Goal: Task Accomplishment & Management: Use online tool/utility

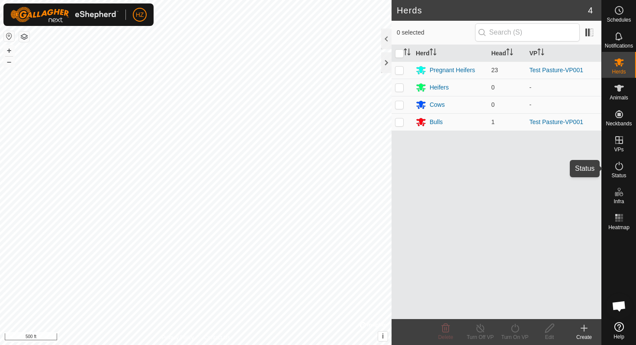
click at [541, 173] on span "Status" at bounding box center [618, 175] width 15 height 5
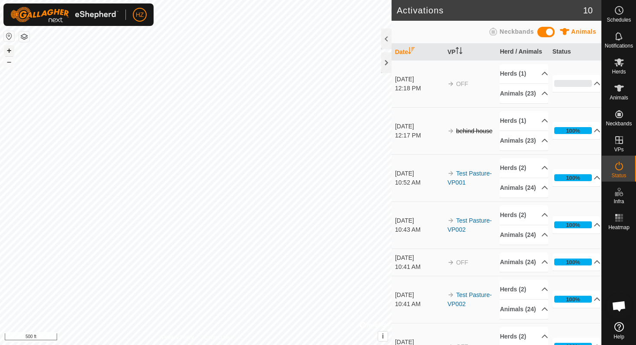
click at [10, 50] on button "+" at bounding box center [9, 50] width 10 height 10
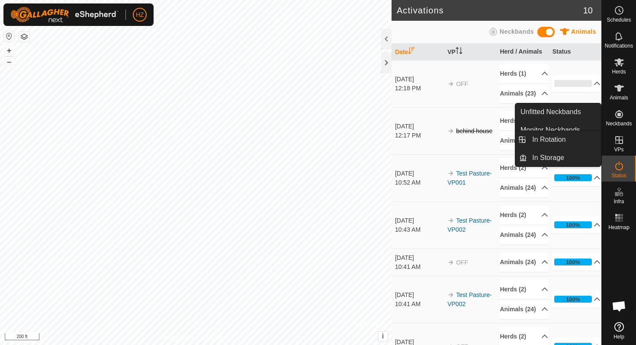
click at [541, 145] on es-virtualpaddocks-svg-icon at bounding box center [619, 140] width 16 height 14
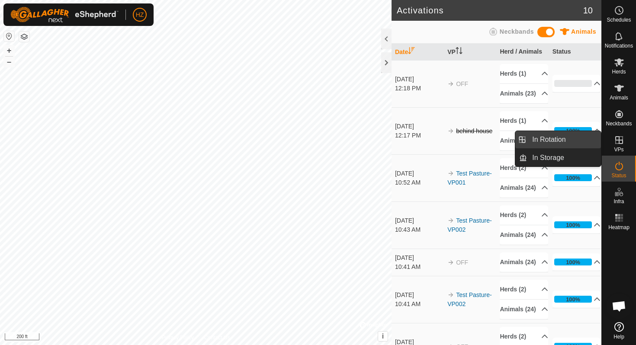
click at [541, 143] on link "In Rotation" at bounding box center [564, 139] width 74 height 17
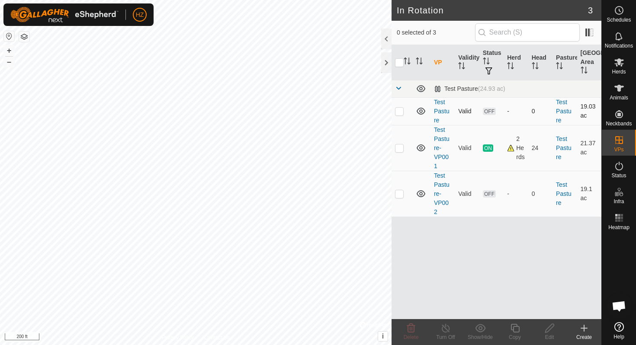
click at [399, 111] on p-checkbox at bounding box center [399, 111] width 9 height 7
click at [399, 113] on p-checkbox at bounding box center [399, 111] width 9 height 7
checkbox input "false"
click at [403, 150] on p-checkbox at bounding box center [399, 147] width 9 height 7
checkbox input "true"
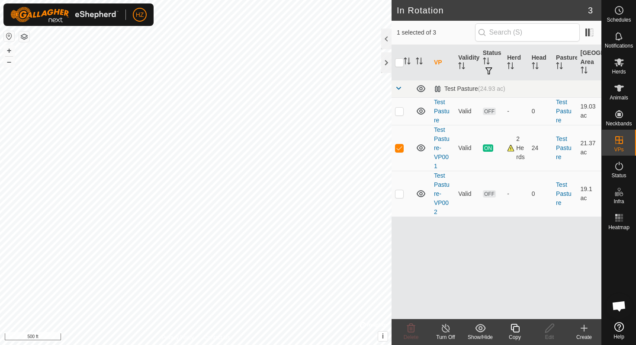
click at [515, 296] on icon at bounding box center [514, 328] width 11 height 10
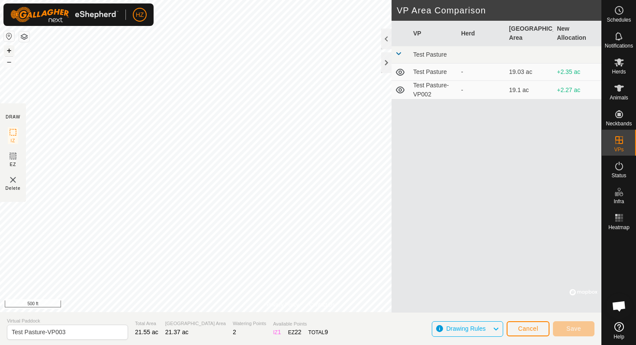
click at [10, 49] on button "+" at bounding box center [9, 50] width 10 height 10
click at [10, 50] on button "+" at bounding box center [9, 50] width 10 height 10
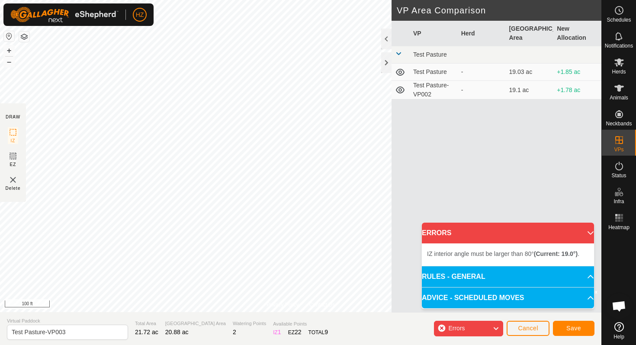
click at [230, 0] on html "HZ Schedules Notifications Herds Animals Neckbands VPs Status Infra Heatmap Hel…" at bounding box center [318, 172] width 636 height 345
click at [541, 296] on icon at bounding box center [619, 327] width 10 height 10
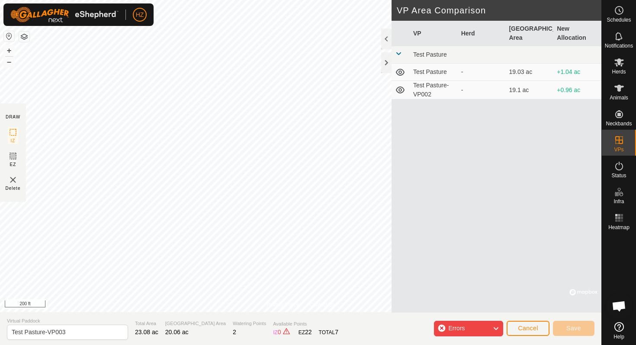
click at [493, 296] on icon at bounding box center [495, 328] width 7 height 11
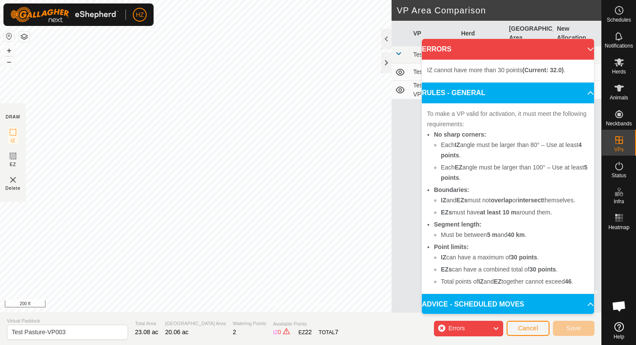
click at [541, 42] on p-accordion-header "ERRORS" at bounding box center [508, 49] width 172 height 21
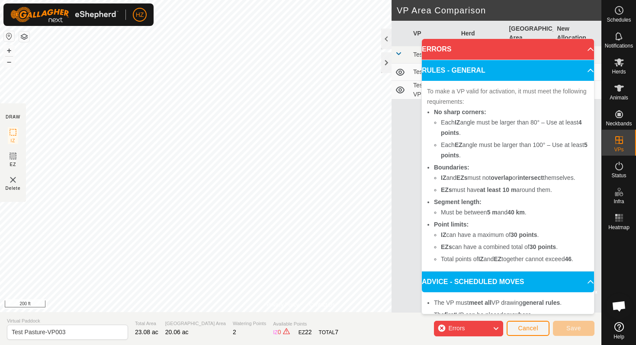
click at [541, 47] on p-accordion-header "ERRORS" at bounding box center [508, 49] width 172 height 21
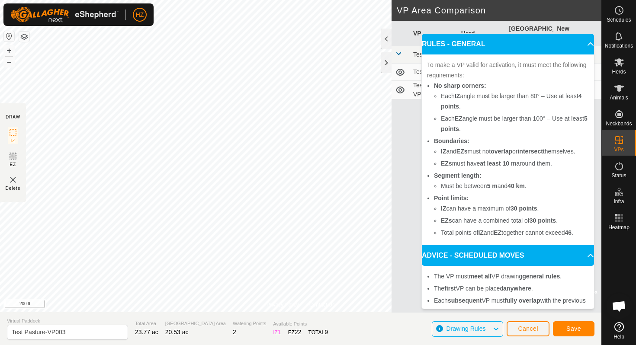
click at [423, 184] on body "HZ Schedules Notifications Herds Animals Neckbands VPs Status Infra Heatmap Hel…" at bounding box center [318, 172] width 636 height 345
click at [541, 44] on p-accordion-header "RULES - GENERAL" at bounding box center [508, 44] width 172 height 21
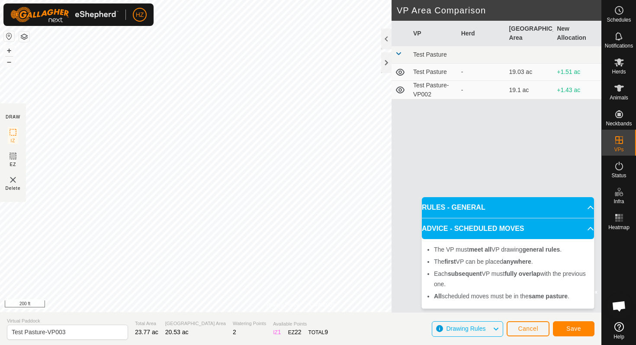
click at [541, 228] on p-accordion-header "ADVICE - SCHEDULED MOVES" at bounding box center [508, 228] width 172 height 21
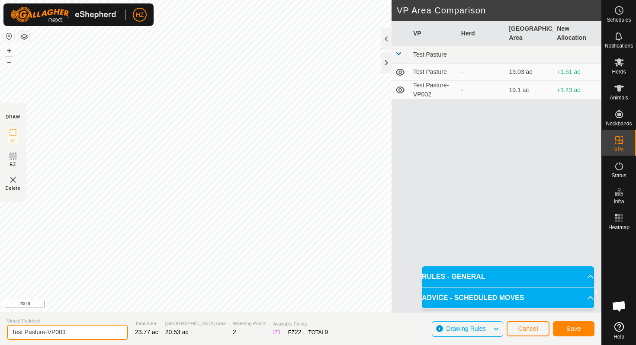
click at [68, 296] on input "Test Pasture-VP003" at bounding box center [67, 332] width 121 height 15
type input "Behind House"
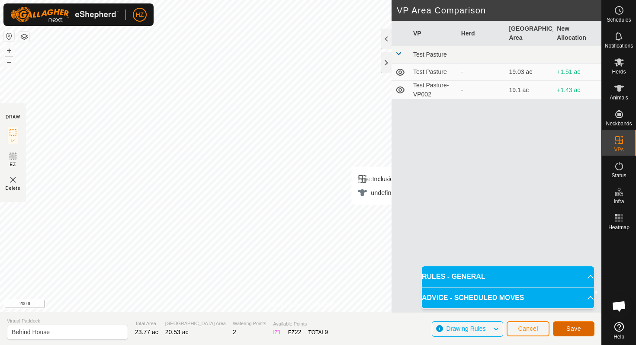
click at [541, 296] on span "Save" at bounding box center [573, 328] width 15 height 7
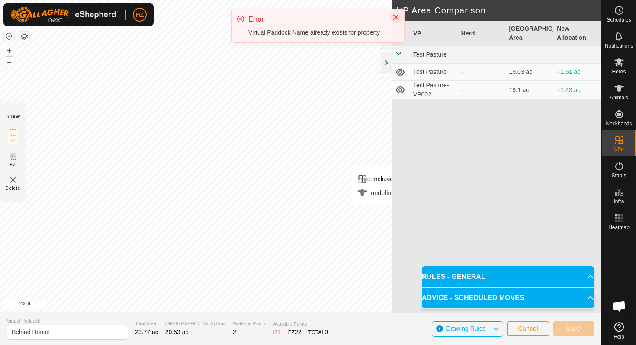
click at [399, 18] on icon "Close" at bounding box center [395, 17] width 7 height 7
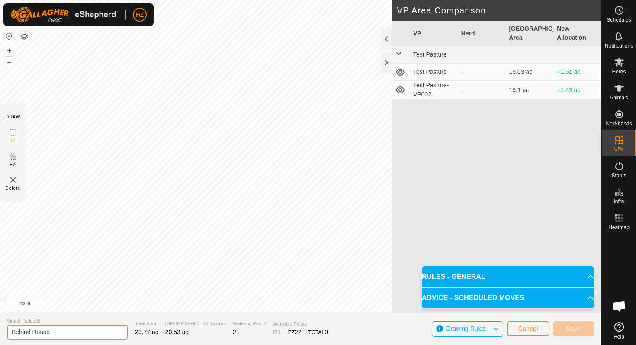
click at [74, 296] on input "Behind House" at bounding box center [67, 332] width 121 height 15
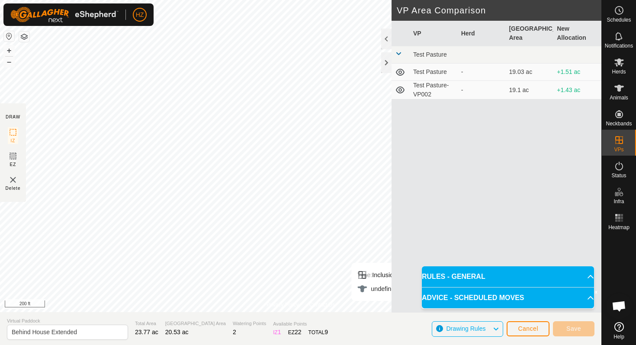
click at [541, 211] on div "VP Herd Grazing Area New Allocation Test Pasture Test Pasture - 19.03 ac +1.51 …" at bounding box center [496, 167] width 210 height 292
click at [82, 296] on input "Behind House Extended" at bounding box center [67, 332] width 121 height 15
click at [83, 296] on input "Behind House Extended" at bounding box center [67, 332] width 121 height 15
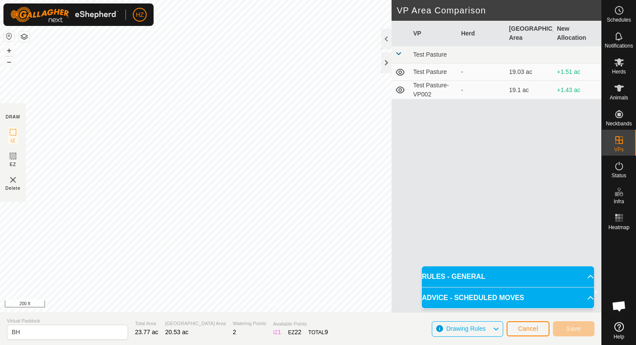
click at [398, 52] on span at bounding box center [398, 53] width 7 height 7
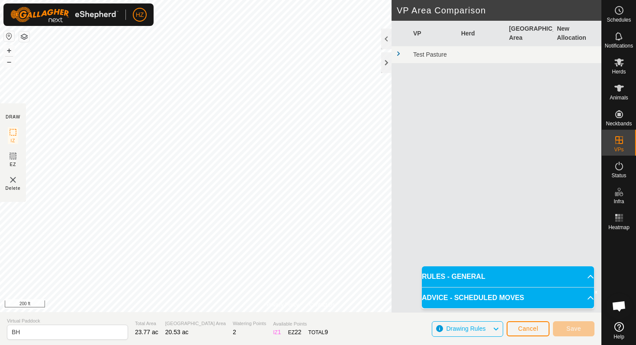
click at [398, 52] on span at bounding box center [398, 53] width 7 height 7
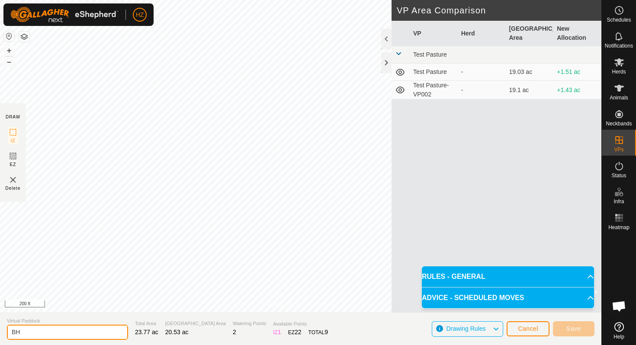
click at [27, 296] on input "BH" at bounding box center [67, 332] width 121 height 15
type input "Behind House - Correct"
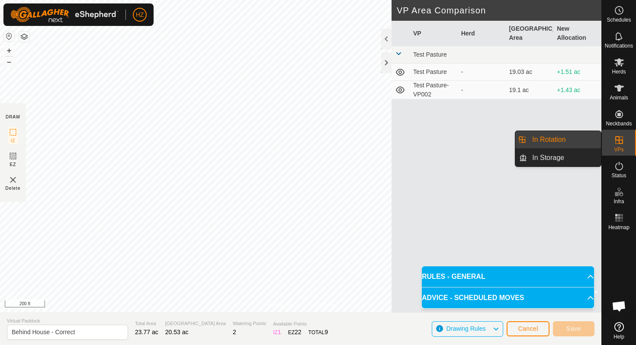
click at [541, 141] on icon at bounding box center [619, 140] width 10 height 10
click at [541, 142] on link "In Rotation" at bounding box center [564, 139] width 74 height 17
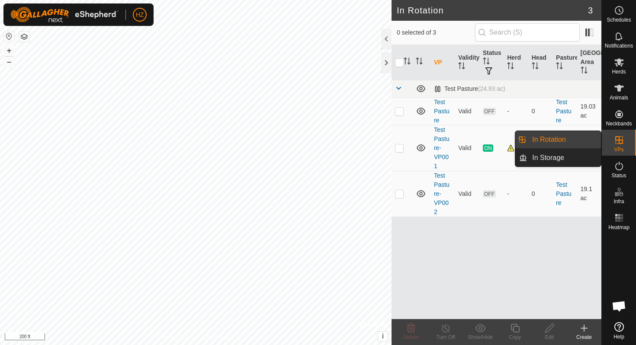
click at [541, 142] on icon at bounding box center [619, 140] width 10 height 10
click at [541, 138] on link "In Rotation" at bounding box center [564, 139] width 74 height 17
click at [541, 159] on link "In Storage" at bounding box center [564, 157] width 74 height 17
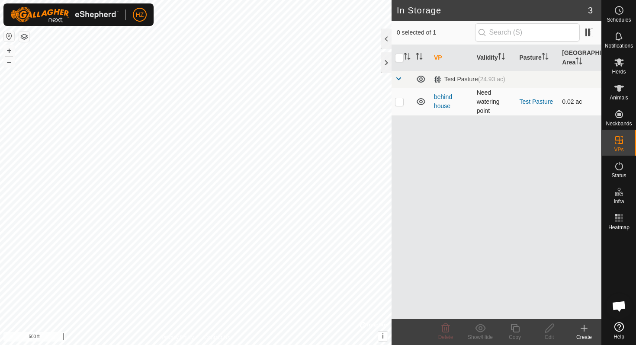
click at [397, 103] on p-checkbox at bounding box center [399, 101] width 9 height 7
checkbox input "true"
click at [440, 100] on link "behind house" at bounding box center [443, 101] width 18 height 16
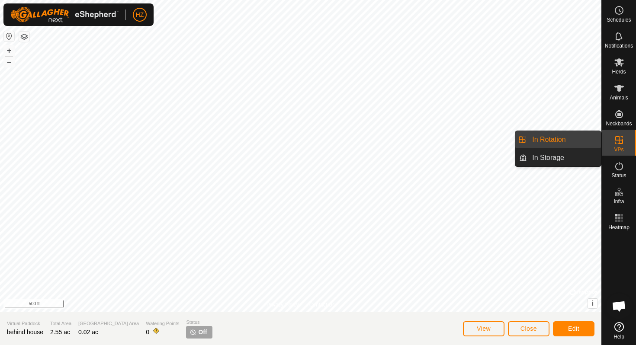
click at [541, 144] on icon at bounding box center [619, 140] width 8 height 8
click at [541, 138] on link "In Rotation" at bounding box center [564, 139] width 74 height 17
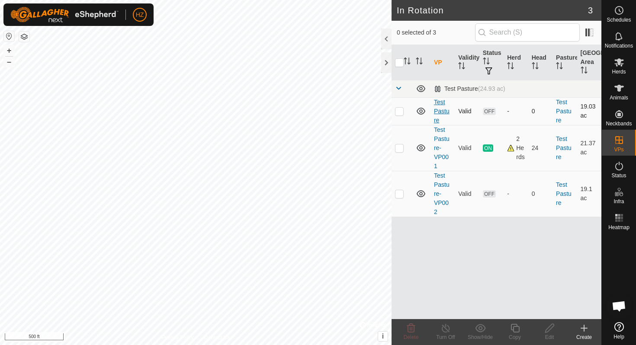
click at [437, 109] on link "Test Pasture" at bounding box center [442, 111] width 16 height 25
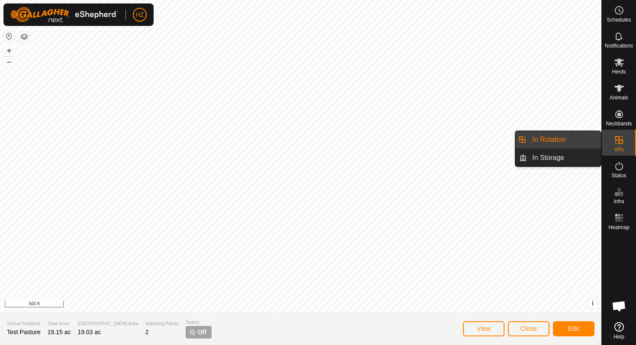
click at [541, 141] on icon at bounding box center [619, 140] width 10 height 10
click at [541, 140] on link "In Rotation" at bounding box center [564, 139] width 74 height 17
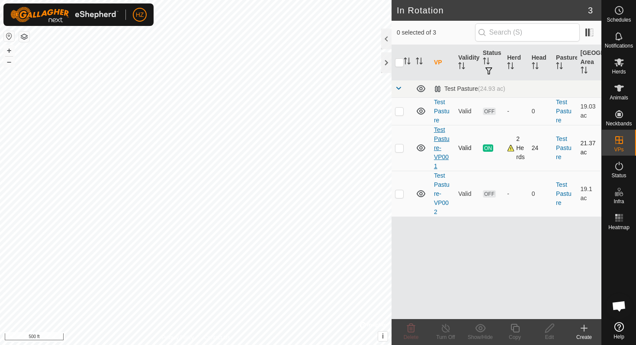
click at [439, 138] on link "Test Pasture-VP001" at bounding box center [442, 147] width 16 height 43
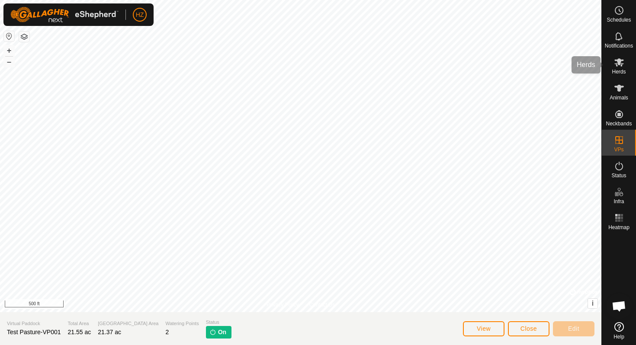
click at [541, 64] on icon at bounding box center [619, 62] width 10 height 8
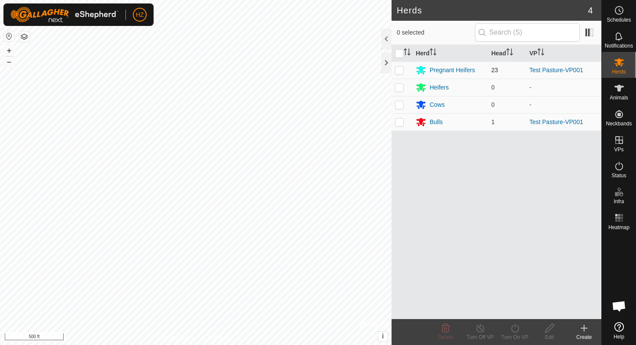
click at [401, 69] on p-checkbox at bounding box center [399, 70] width 9 height 7
checkbox input "true"
click at [400, 120] on p-checkbox at bounding box center [399, 121] width 9 height 7
checkbox input "true"
click at [517, 296] on icon at bounding box center [514, 328] width 11 height 10
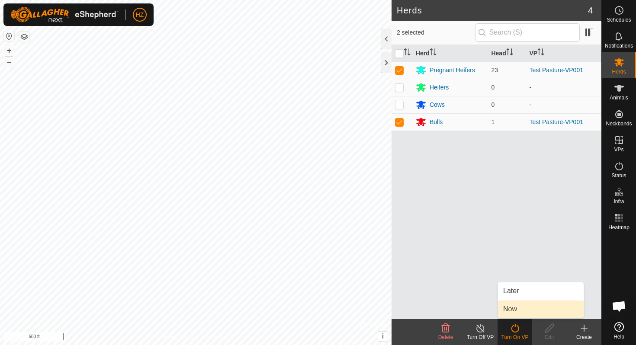
click at [514, 296] on link "Now" at bounding box center [541, 309] width 86 height 17
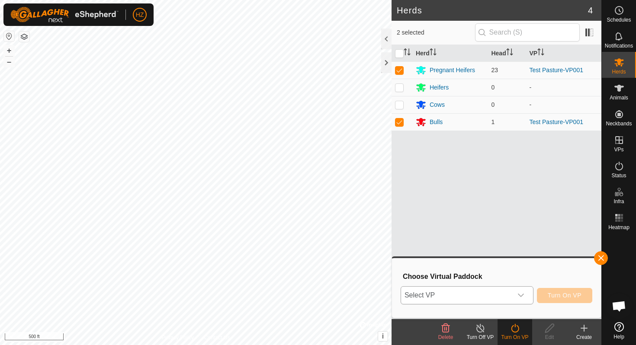
click at [509, 296] on span "Select VP" at bounding box center [456, 295] width 111 height 17
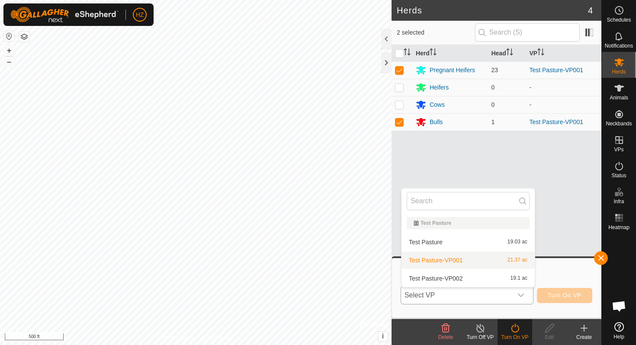
click at [452, 256] on li "Test Pasture-VP001 21.37 ac" at bounding box center [467, 260] width 133 height 17
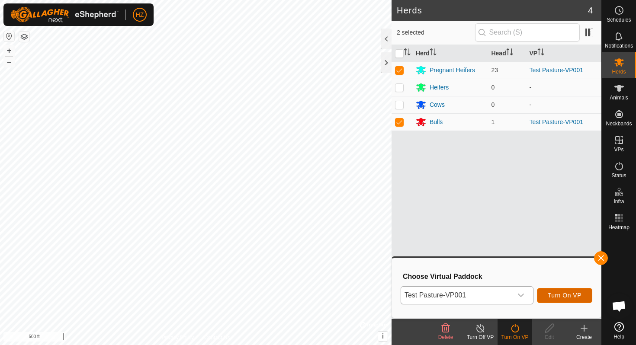
click at [541, 294] on span "Turn On VP" at bounding box center [564, 295] width 34 height 7
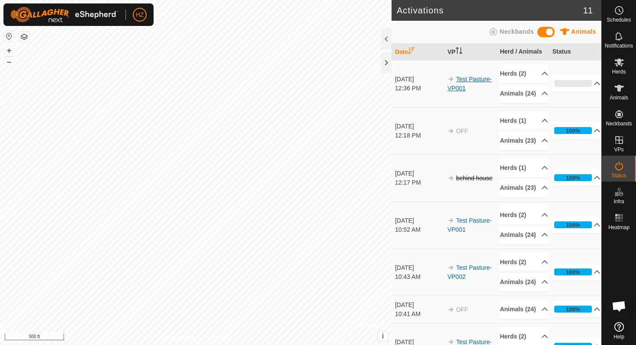
click at [467, 83] on link "Test Pasture-VP001" at bounding box center [469, 84] width 44 height 16
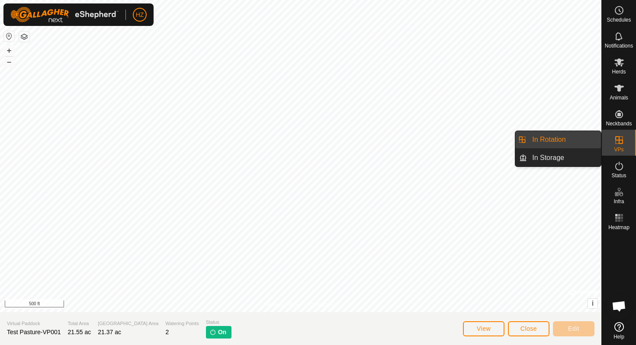
click at [541, 140] on link "In Rotation" at bounding box center [564, 139] width 74 height 17
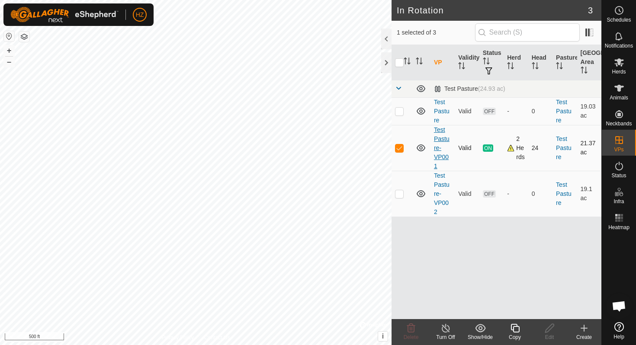
click at [442, 136] on link "Test Pasture-VP001" at bounding box center [442, 147] width 16 height 43
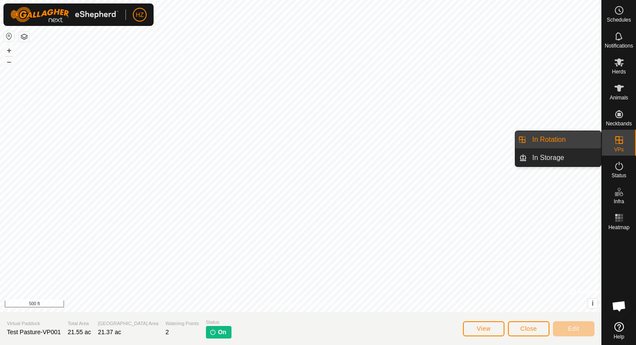
click at [541, 141] on icon at bounding box center [619, 140] width 10 height 10
click at [541, 137] on link "In Rotation" at bounding box center [564, 139] width 74 height 17
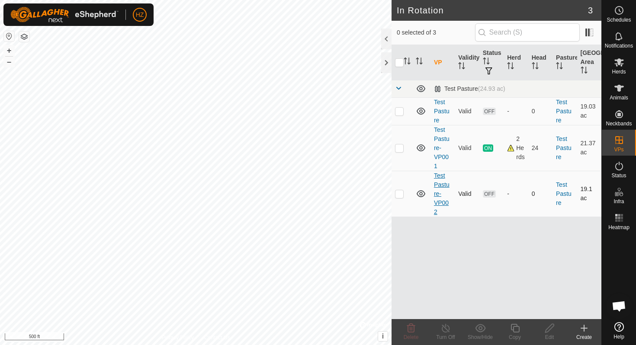
click at [437, 181] on link "Test Pasture-VP002" at bounding box center [442, 193] width 16 height 43
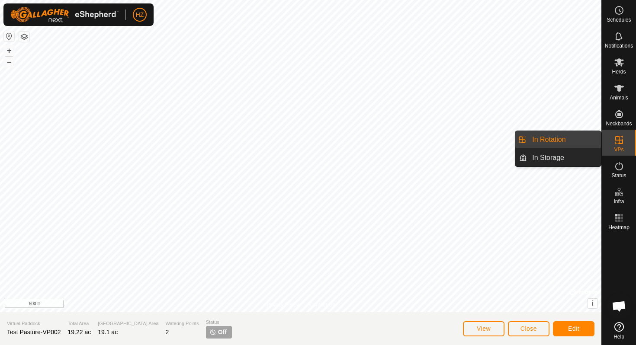
click at [541, 142] on icon at bounding box center [619, 140] width 10 height 10
click at [541, 141] on link "In Rotation" at bounding box center [564, 139] width 74 height 17
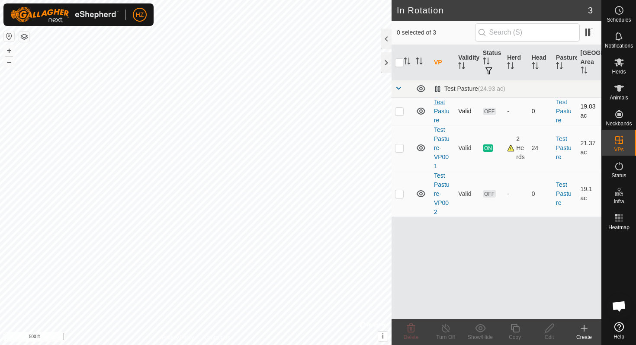
click at [438, 111] on link "Test Pasture" at bounding box center [442, 111] width 16 height 25
click at [400, 111] on p-checkbox at bounding box center [399, 111] width 9 height 7
checkbox input "false"
click at [400, 148] on p-checkbox at bounding box center [399, 147] width 9 height 7
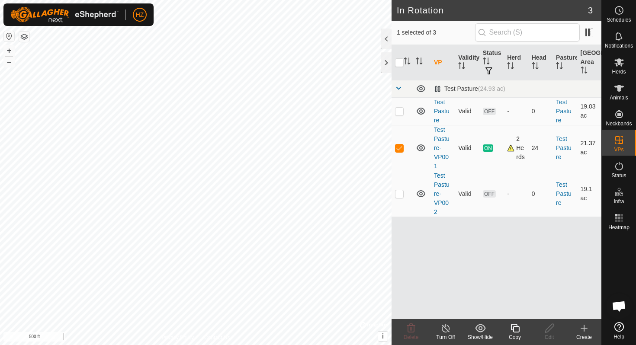
click at [400, 148] on p-checkbox at bounding box center [399, 147] width 9 height 7
checkbox input "false"
click at [399, 194] on p-checkbox at bounding box center [399, 193] width 9 height 7
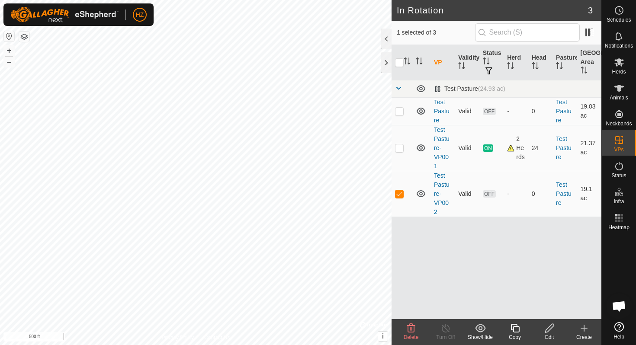
click at [399, 194] on p-checkbox at bounding box center [399, 193] width 9 height 7
checkbox input "false"
click at [400, 151] on p-checkbox at bounding box center [399, 147] width 9 height 7
checkbox input "false"
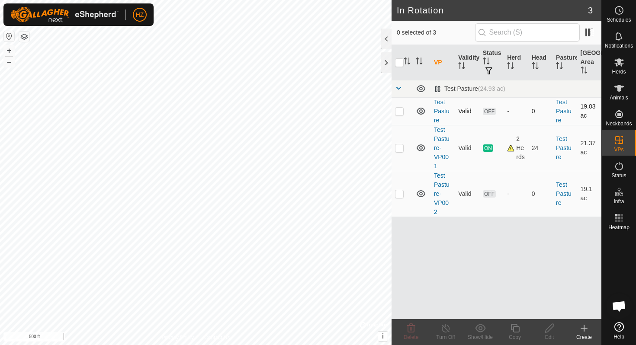
click at [399, 111] on p-checkbox at bounding box center [399, 111] width 9 height 7
checkbox input "false"
click at [398, 147] on p-checkbox at bounding box center [399, 147] width 9 height 7
checkbox input "true"
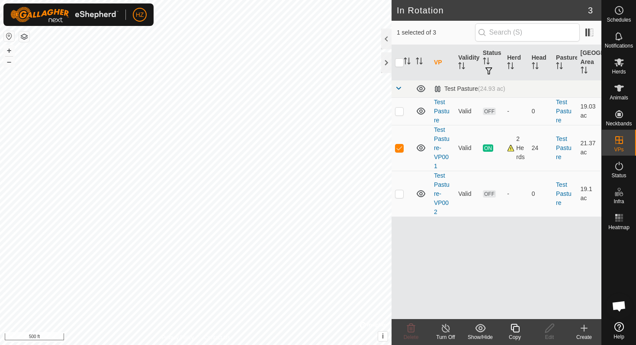
click at [515, 296] on icon at bounding box center [514, 328] width 11 height 10
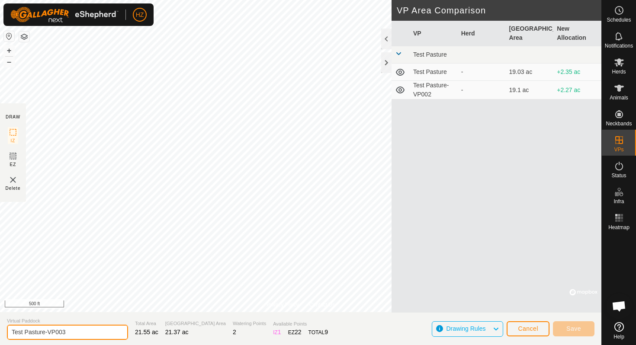
click at [76, 296] on input "Test Pasture-VP003" at bounding box center [67, 332] width 121 height 15
type input "Behind House Correcr"
click at [10, 49] on button "+" at bounding box center [9, 50] width 10 height 10
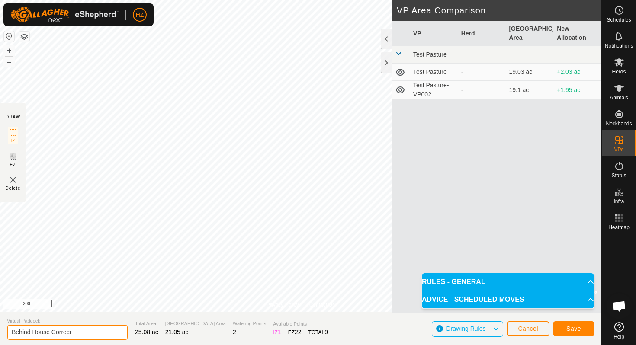
click at [79, 296] on input "Behind House Correcr" at bounding box center [67, 332] width 121 height 15
type input "Behind House Correct"
click at [463, 148] on div "VP Herd Grazing Area New Allocation Test Pasture Test Pasture - 19.03 ac +2.03 …" at bounding box center [496, 167] width 210 height 292
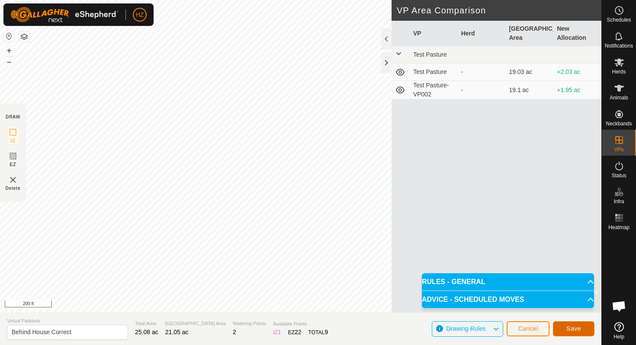
click at [541, 296] on span "Save" at bounding box center [573, 328] width 15 height 7
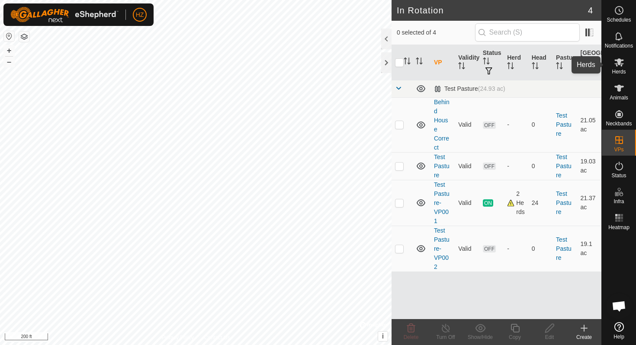
click at [541, 63] on icon at bounding box center [619, 62] width 10 height 8
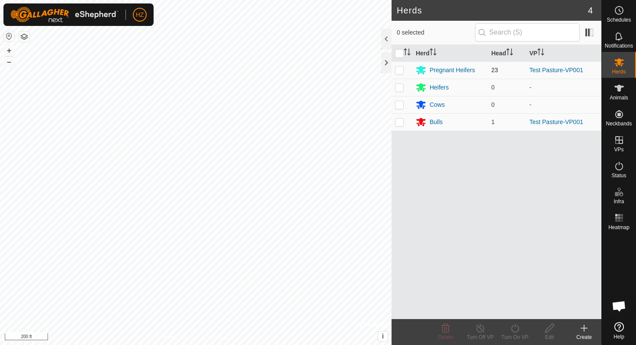
click at [398, 73] on p-checkbox at bounding box center [399, 70] width 9 height 7
checkbox input "true"
click at [399, 124] on p-checkbox at bounding box center [399, 121] width 9 height 7
checkbox input "true"
click at [515, 296] on icon at bounding box center [514, 328] width 11 height 10
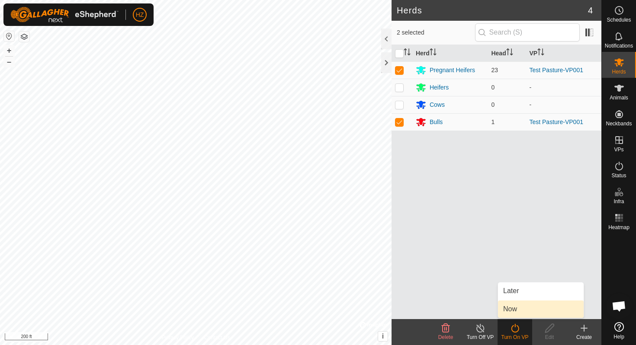
click at [515, 296] on link "Now" at bounding box center [541, 309] width 86 height 17
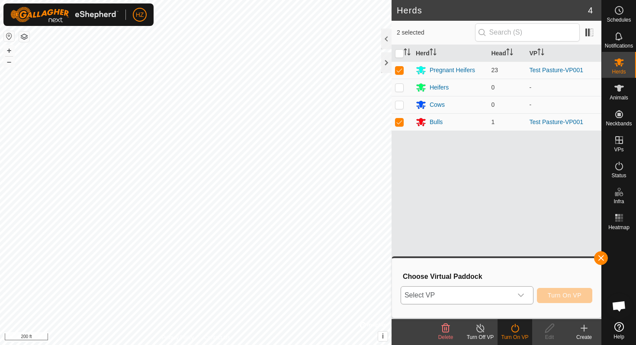
click at [523, 292] on icon "dropdown trigger" at bounding box center [520, 295] width 7 height 7
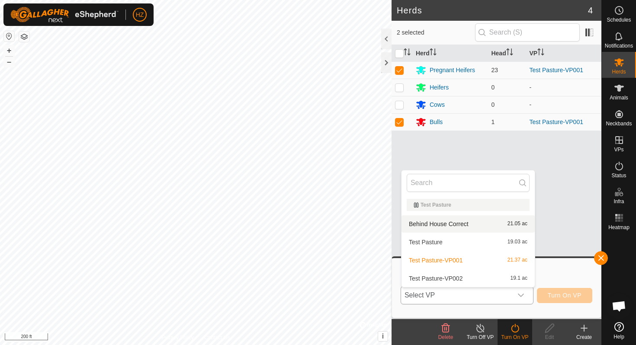
click at [465, 221] on li "Behind House Correct 21.05 ac" at bounding box center [467, 223] width 133 height 17
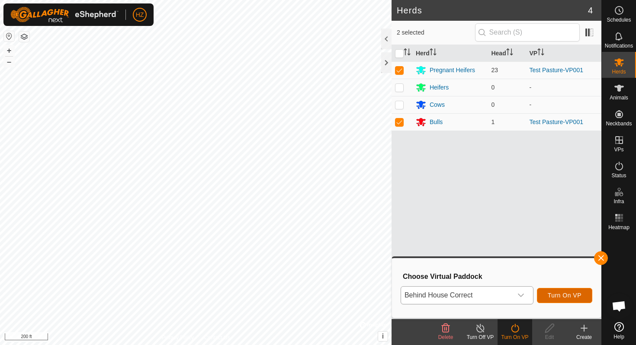
click at [541, 295] on span "Turn On VP" at bounding box center [564, 295] width 34 height 7
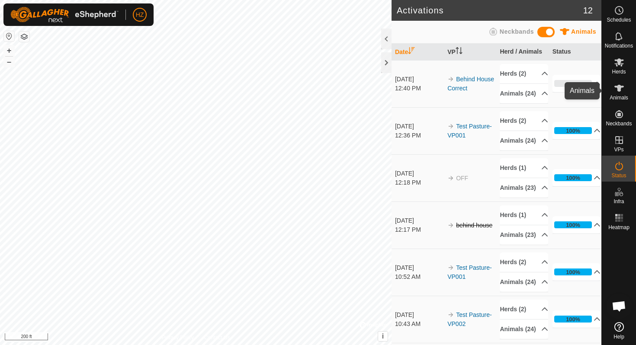
click at [541, 90] on icon at bounding box center [619, 88] width 10 height 10
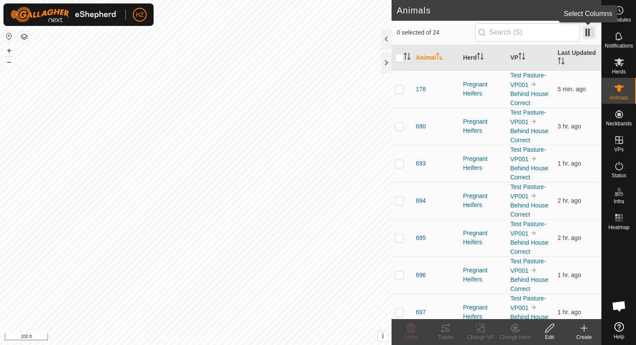
click at [541, 32] on span at bounding box center [589, 33] width 14 height 14
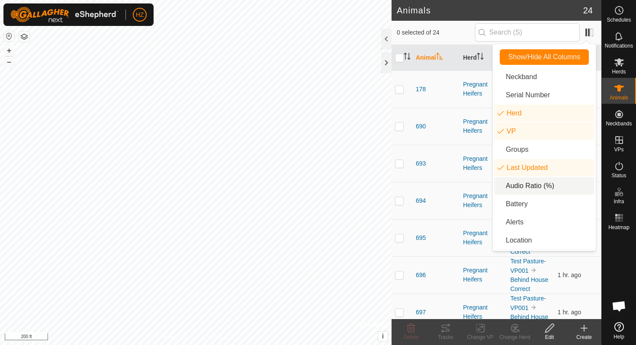
click at [515, 185] on li "Audio Ratio (%)" at bounding box center [543, 185] width 99 height 17
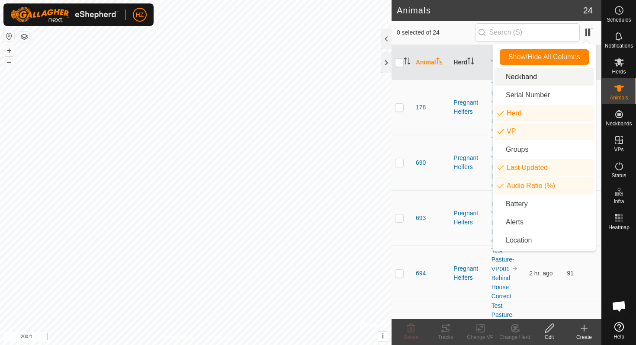
click at [467, 26] on div "0 selected of 24" at bounding box center [496, 32] width 199 height 18
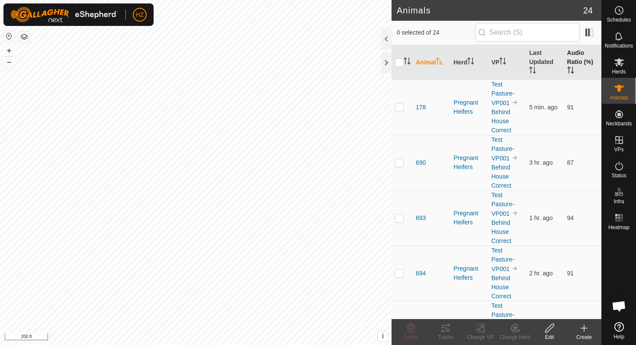
click at [541, 64] on th "Audio Ratio (%)" at bounding box center [582, 62] width 38 height 35
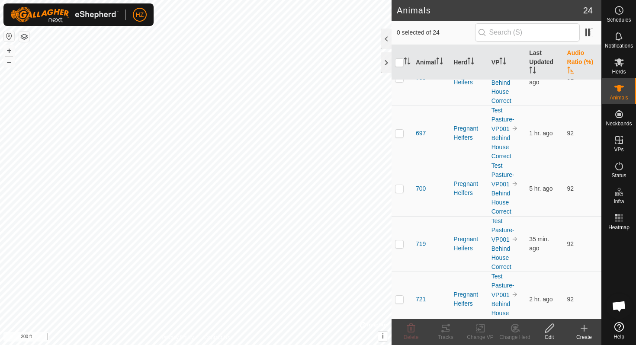
scroll to position [758, 0]
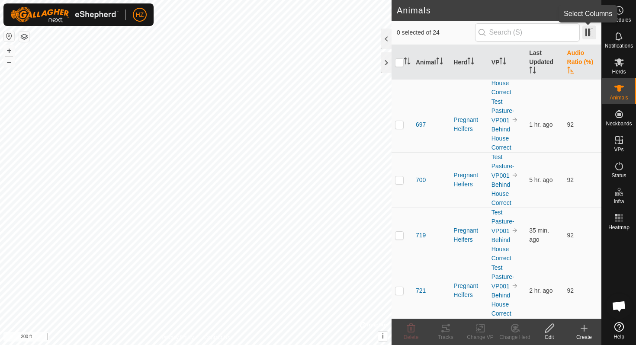
click at [541, 34] on span at bounding box center [589, 33] width 14 height 14
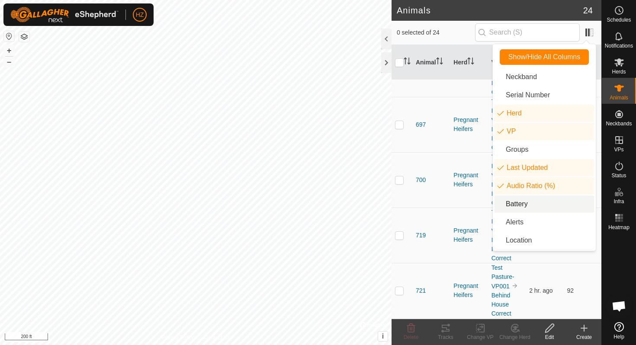
click at [518, 204] on li "Battery" at bounding box center [543, 203] width 99 height 17
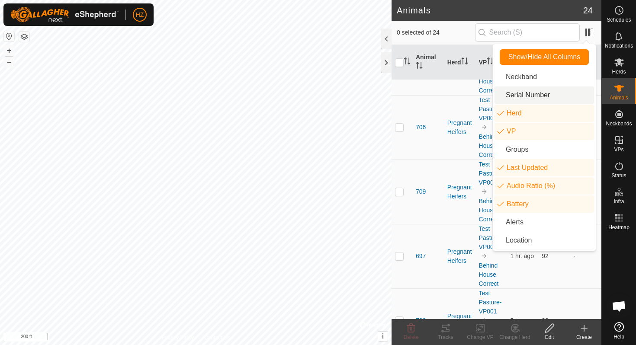
click at [463, 14] on h2 "Animals" at bounding box center [490, 10] width 186 height 10
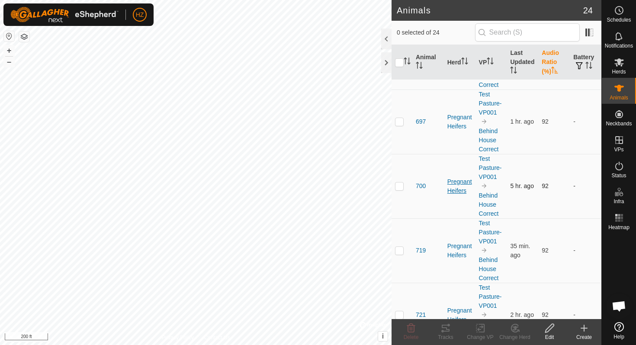
scroll to position [899, 0]
